Goal: Information Seeking & Learning: Find specific page/section

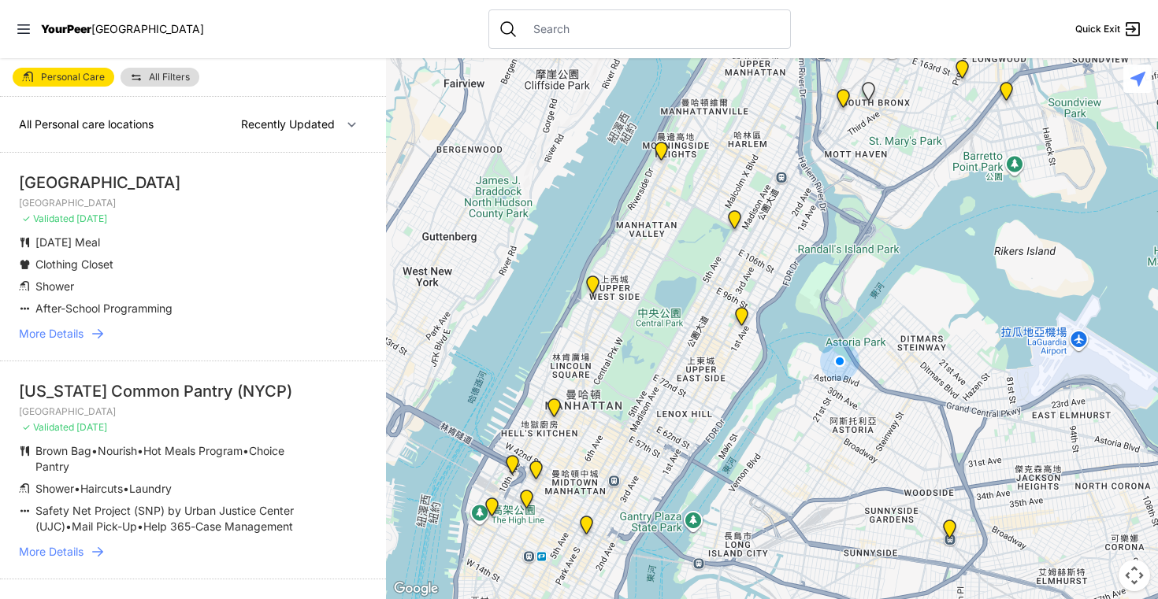
select select "nearby"
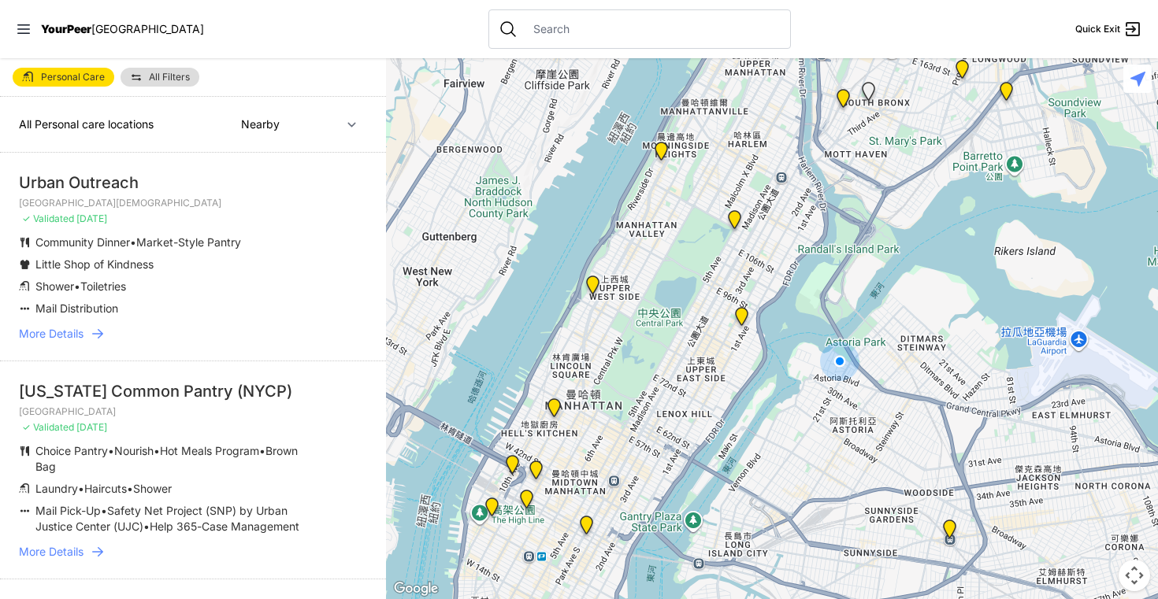
click at [145, 76] on link "All Filters" at bounding box center [160, 77] width 79 height 19
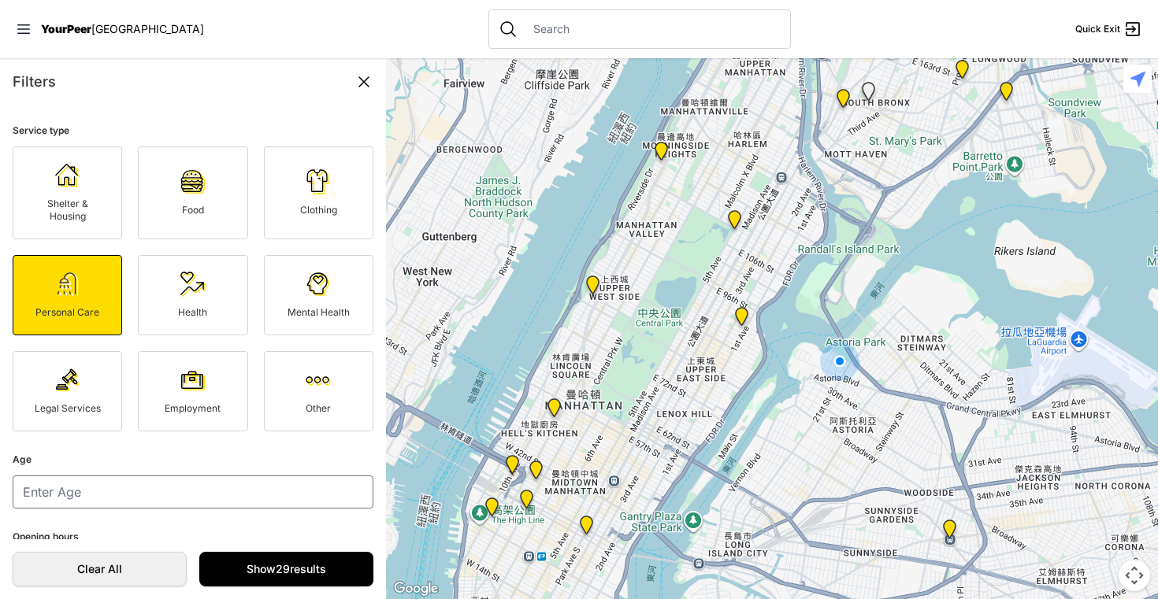
click at [365, 76] on icon at bounding box center [363, 81] width 19 height 19
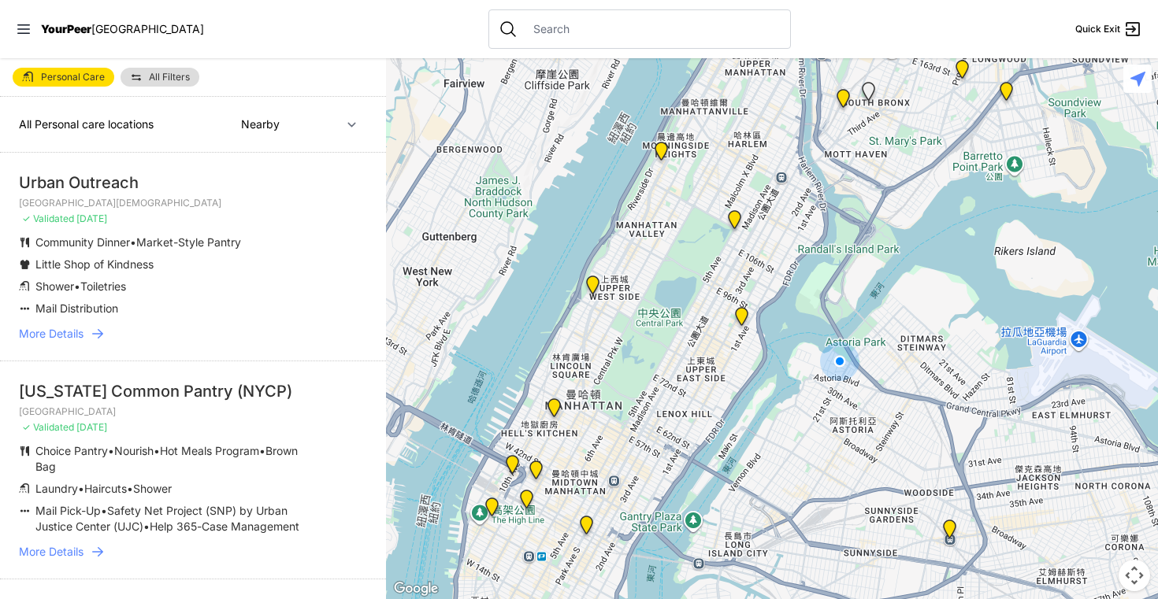
click at [748, 413] on div at bounding box center [772, 328] width 772 height 541
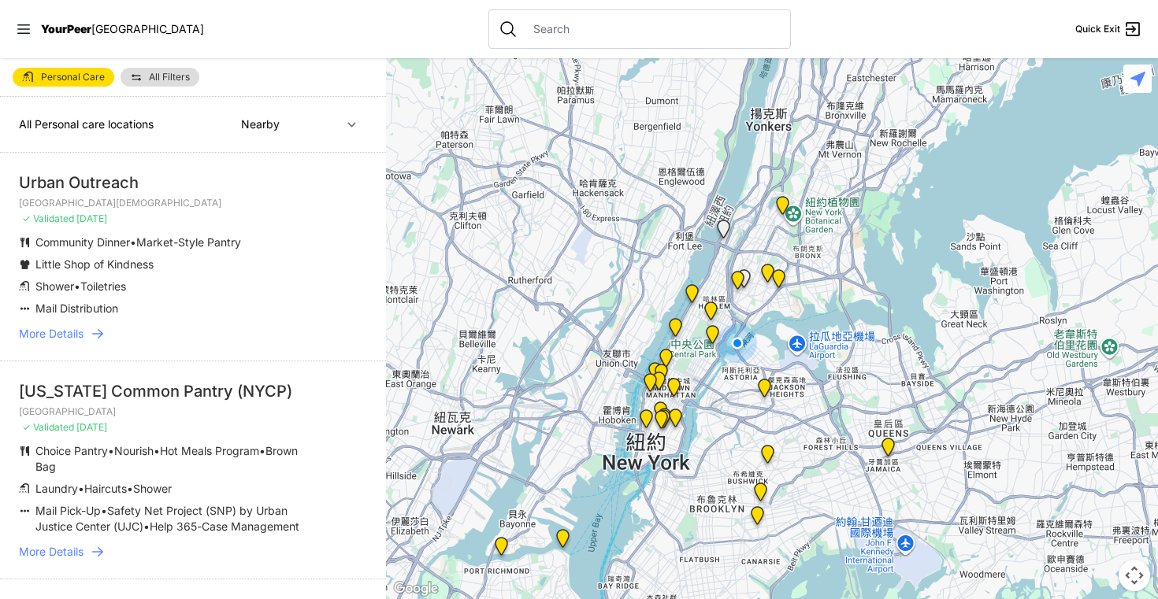
drag, startPoint x: 766, startPoint y: 467, endPoint x: 733, endPoint y: 421, distance: 56.4
click at [733, 421] on div at bounding box center [772, 328] width 772 height 541
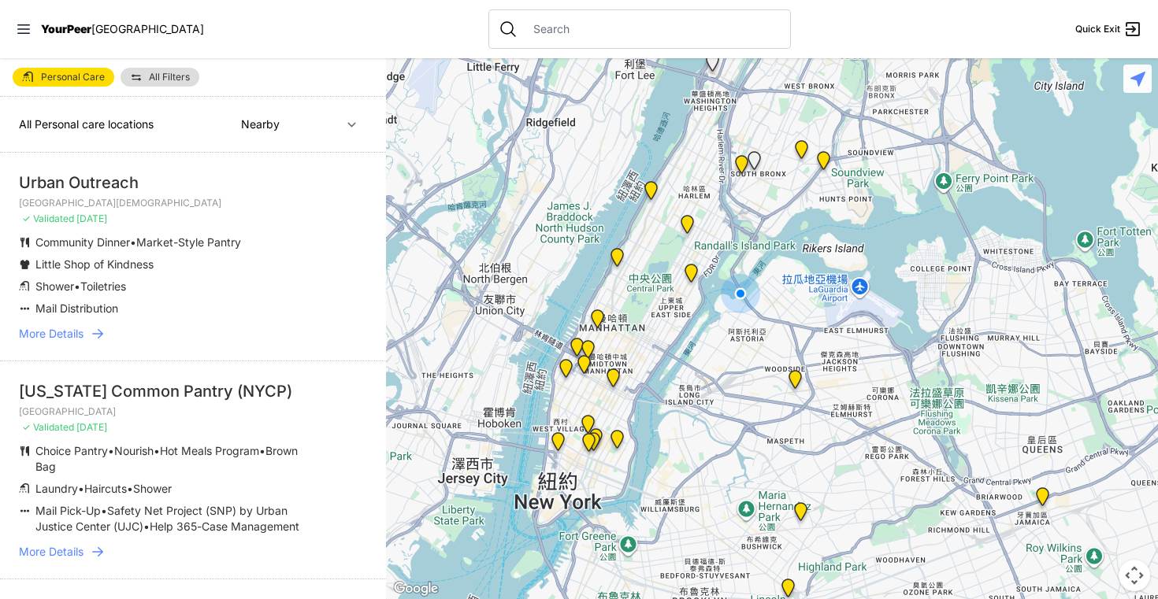
drag, startPoint x: 733, startPoint y: 421, endPoint x: 731, endPoint y: 432, distance: 11.1
click at [731, 432] on div at bounding box center [772, 328] width 772 height 541
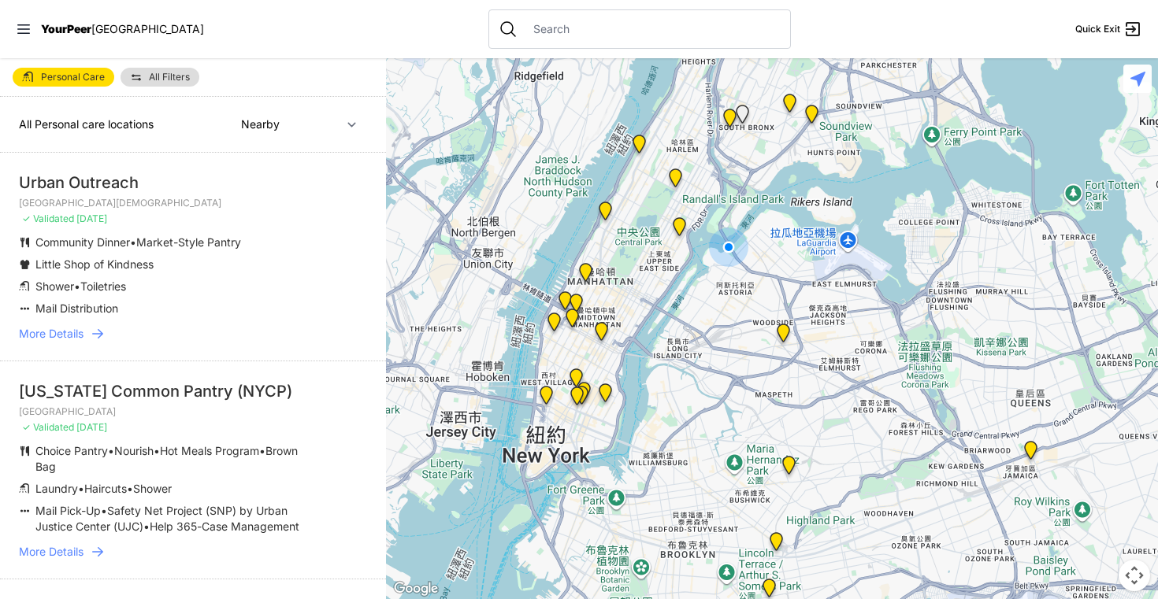
drag, startPoint x: 468, startPoint y: 300, endPoint x: 456, endPoint y: 251, distance: 50.3
click at [456, 251] on div at bounding box center [772, 328] width 772 height 541
drag, startPoint x: 213, startPoint y: 430, endPoint x: 211, endPoint y: 398, distance: 32.3
click at [211, 398] on li "[US_STATE] Common Pantry (NYCP) [GEOGRAPHIC_DATA] ✓ Validated [DATE] Choice Pan…" at bounding box center [193, 470] width 386 height 218
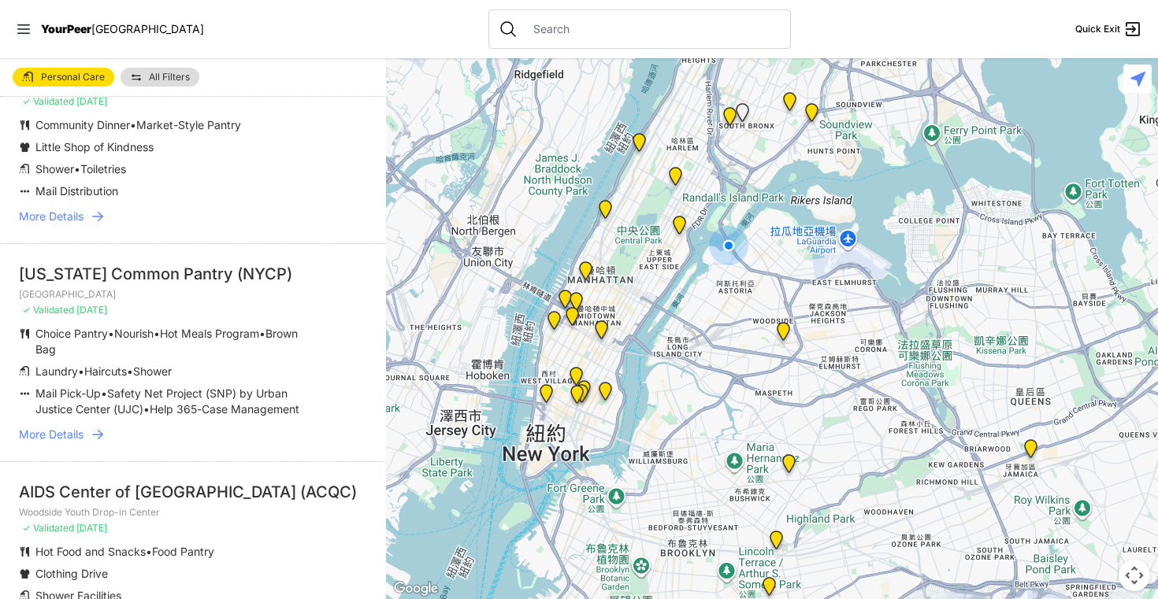
scroll to position [121, 0]
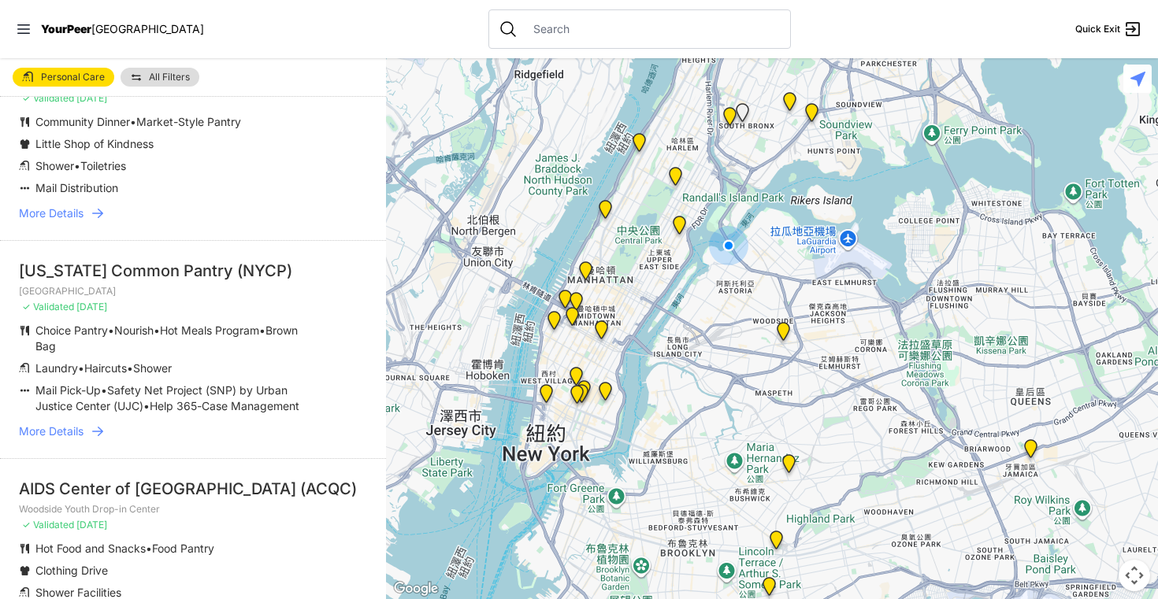
click at [457, 217] on div at bounding box center [772, 328] width 772 height 541
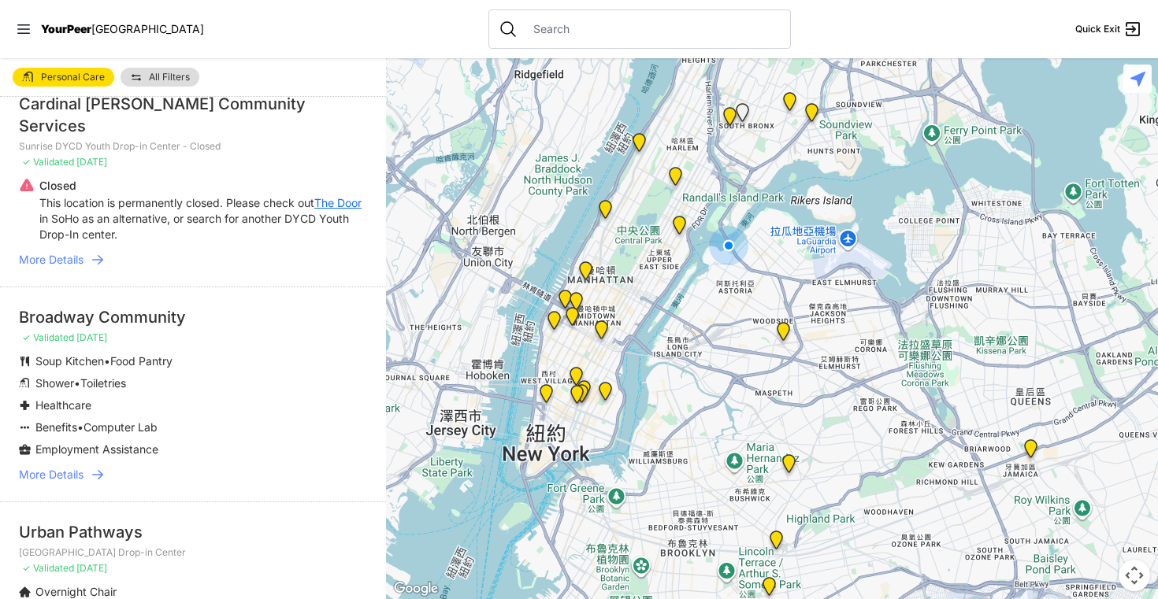
scroll to position [1259, 0]
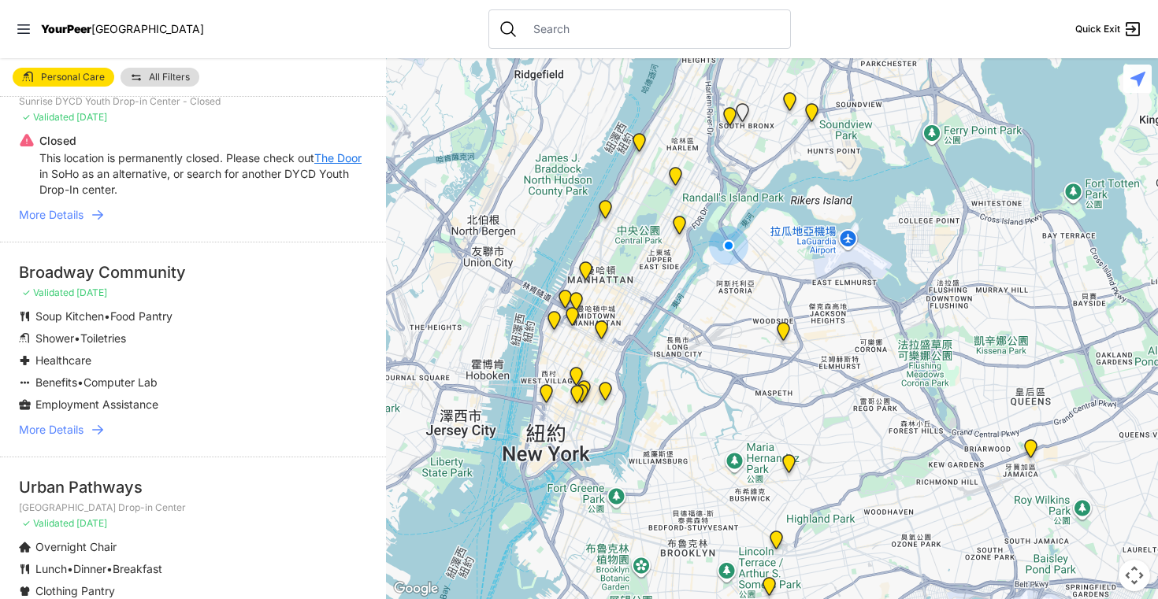
click at [208, 310] on li "Soup Kitchen • Food Pantry" at bounding box center [161, 317] width 285 height 16
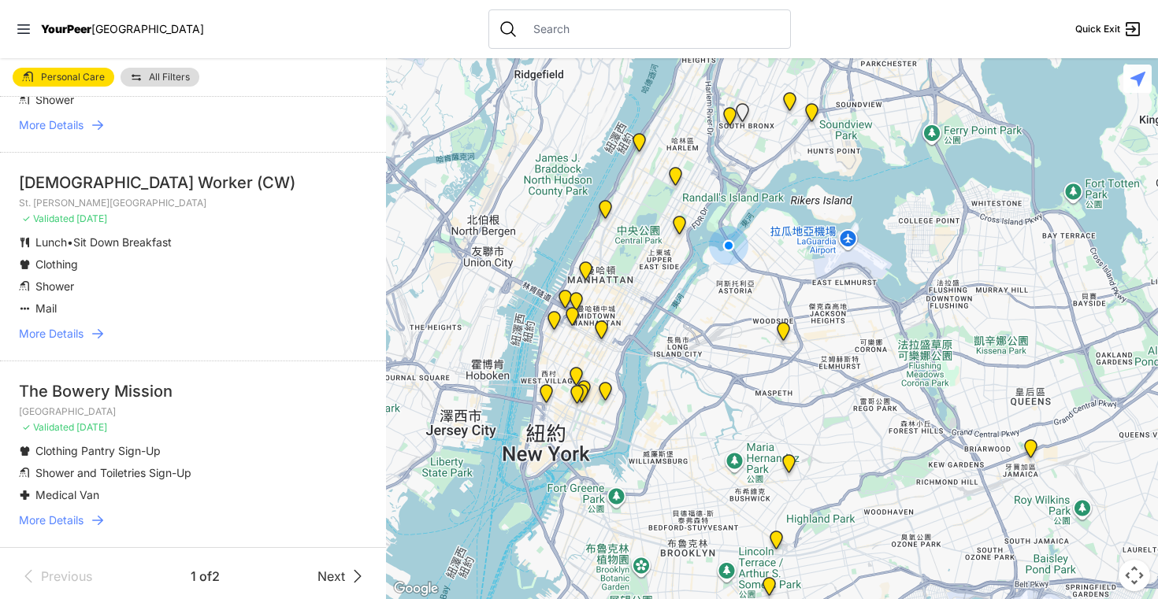
scroll to position [3913, 0]
click at [348, 570] on icon at bounding box center [357, 577] width 19 height 19
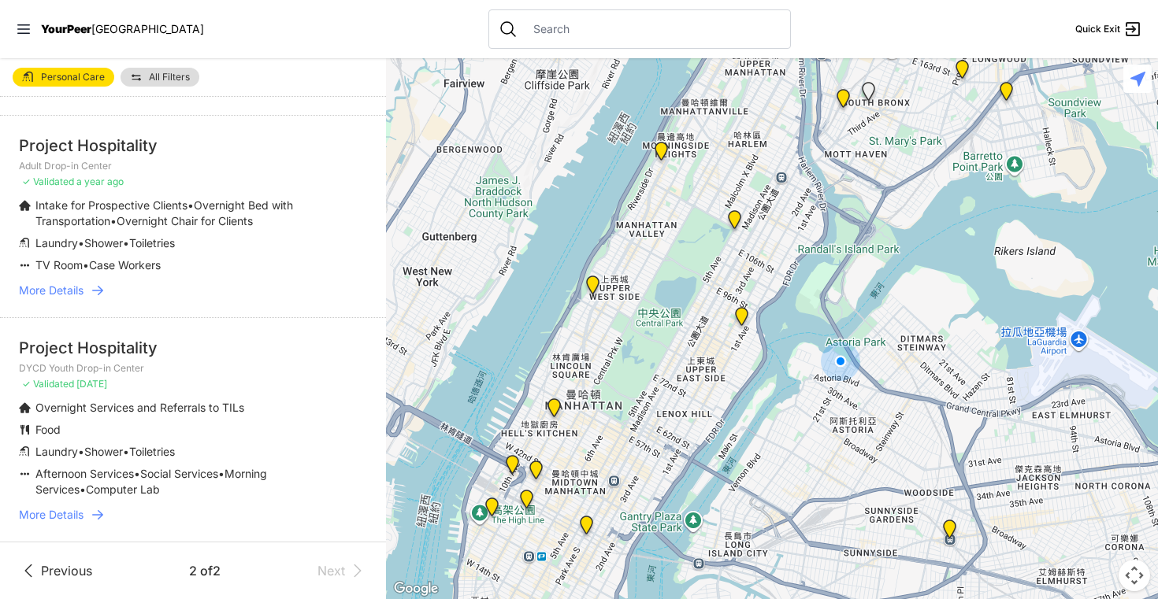
scroll to position [1771, 0]
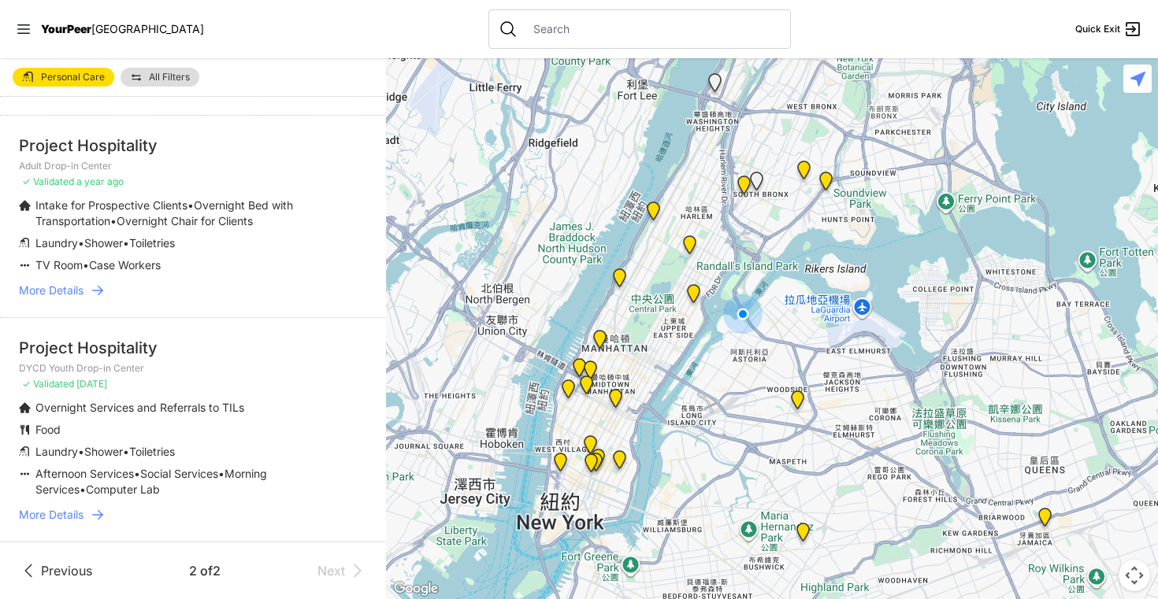
drag, startPoint x: 872, startPoint y: 436, endPoint x: 758, endPoint y: 354, distance: 141.0
click at [756, 354] on div at bounding box center [772, 328] width 772 height 541
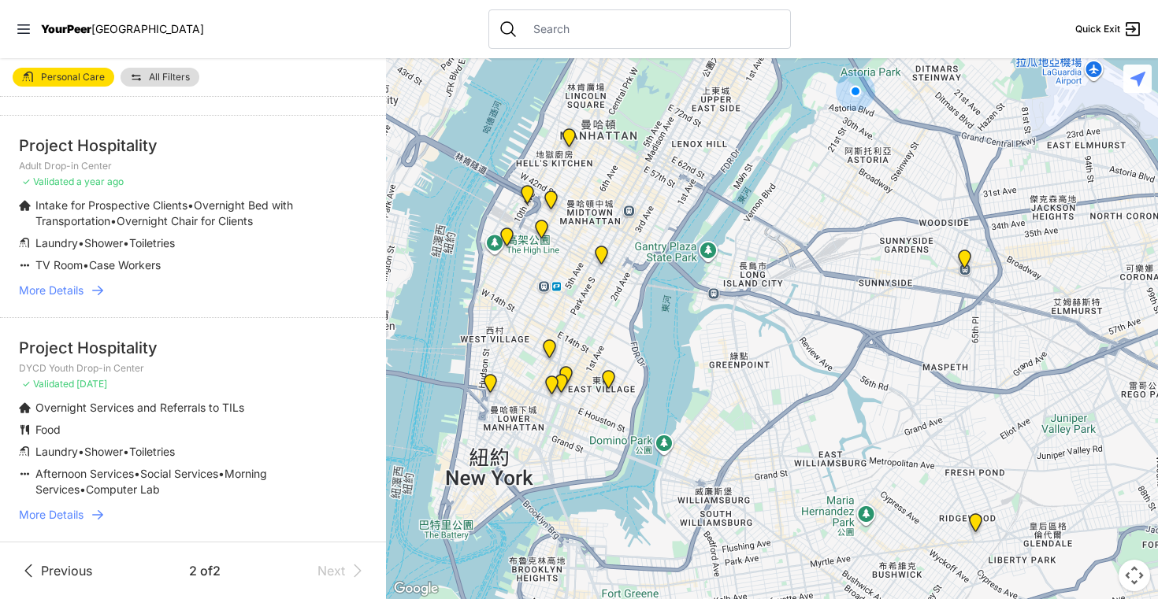
drag, startPoint x: 608, startPoint y: 384, endPoint x: 740, endPoint y: 194, distance: 231.6
click at [740, 194] on div at bounding box center [772, 328] width 772 height 541
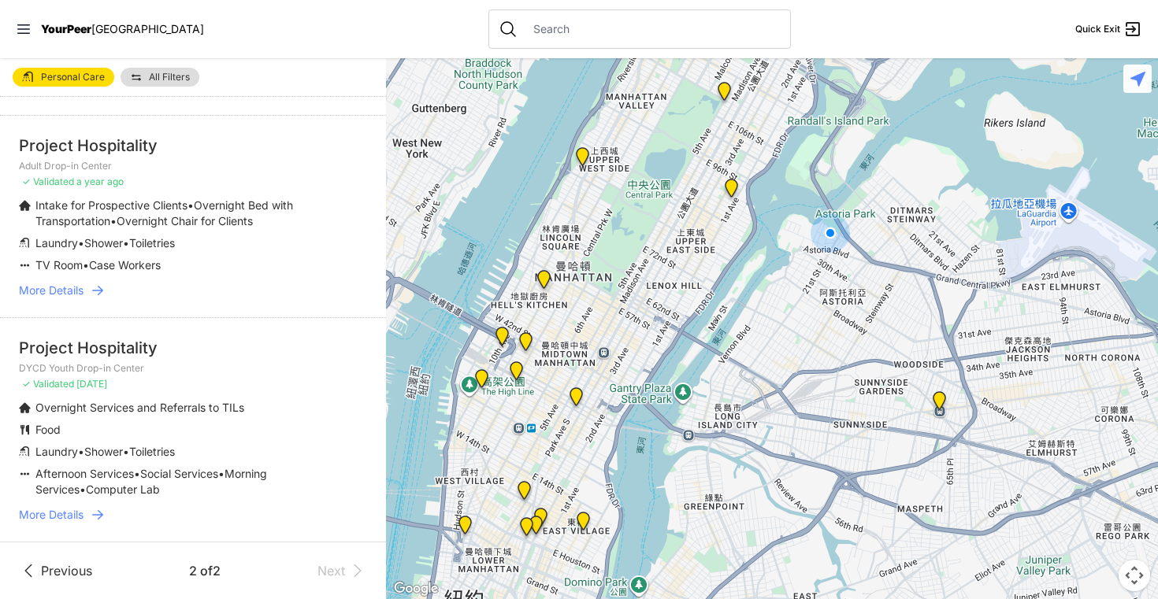
drag, startPoint x: 741, startPoint y: 232, endPoint x: 715, endPoint y: 376, distance: 146.5
click at [715, 376] on div at bounding box center [772, 328] width 772 height 541
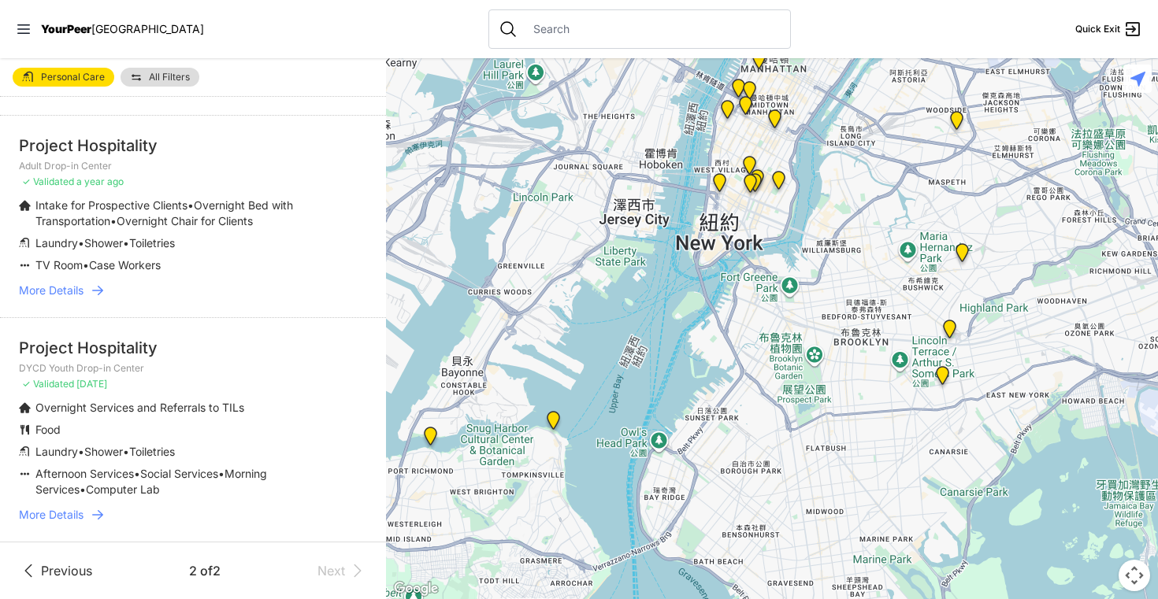
drag, startPoint x: 722, startPoint y: 388, endPoint x: 852, endPoint y: 123, distance: 295.6
click at [852, 123] on div at bounding box center [772, 328] width 772 height 541
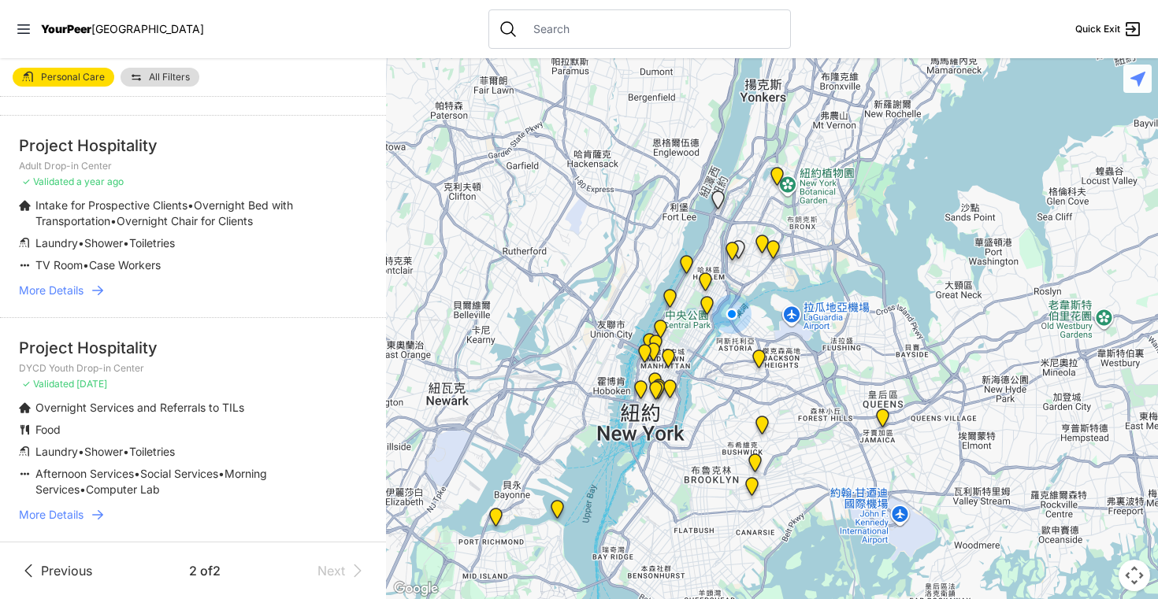
drag, startPoint x: 838, startPoint y: 195, endPoint x: 700, endPoint y: 406, distance: 253.2
click at [700, 406] on div at bounding box center [772, 328] width 772 height 541
